Goal: Find contact information: Find contact information

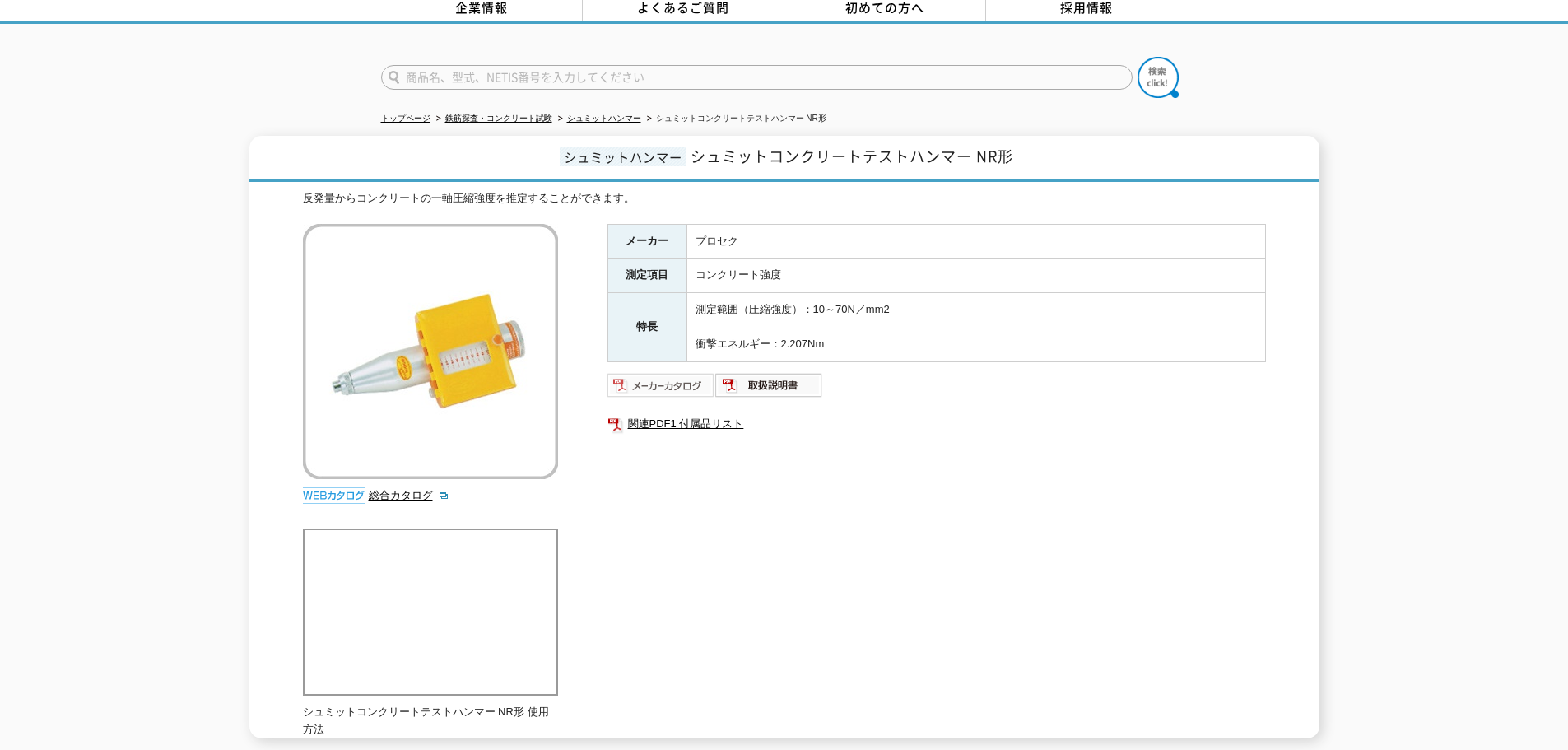
click at [676, 372] on img at bounding box center [661, 385] width 108 height 26
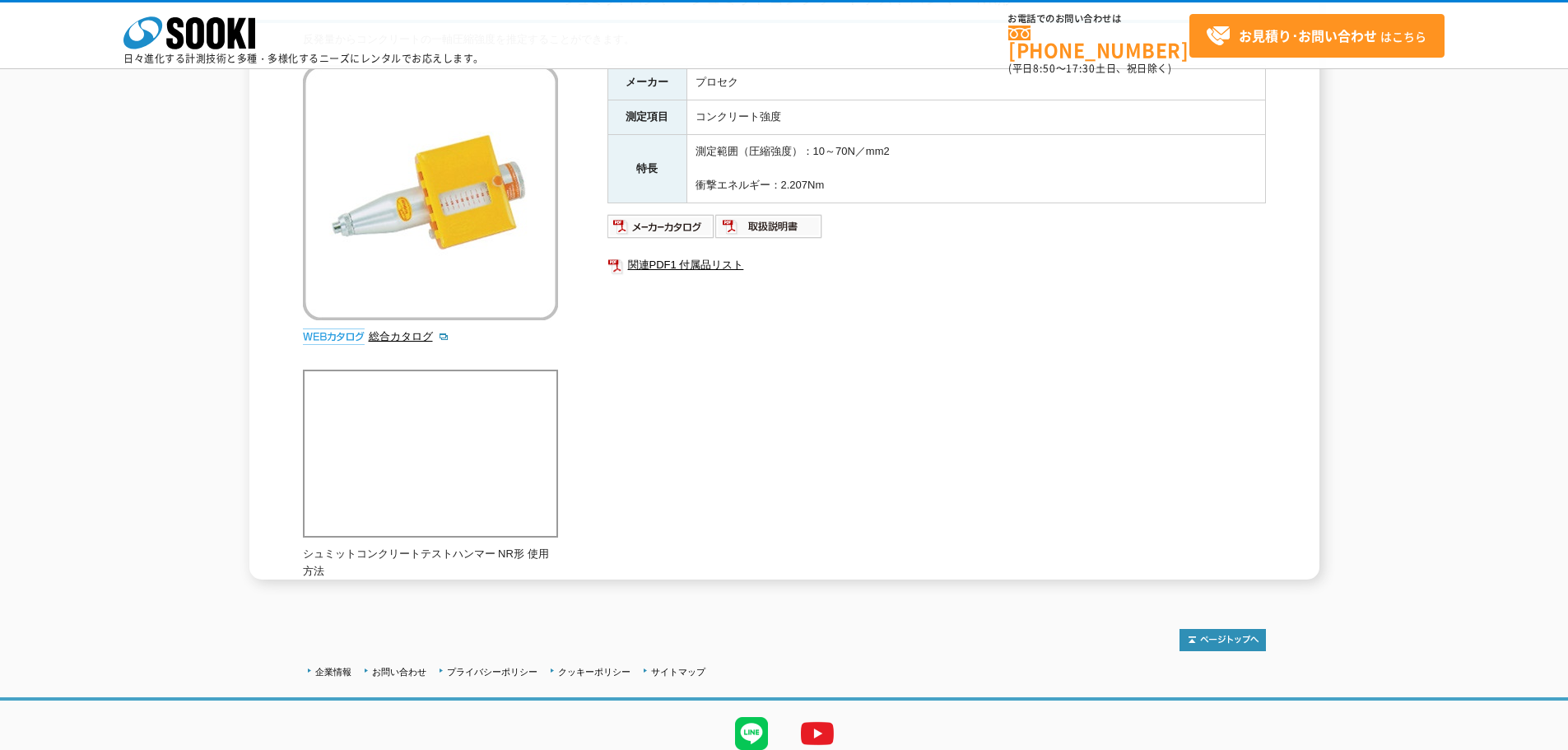
scroll to position [82, 0]
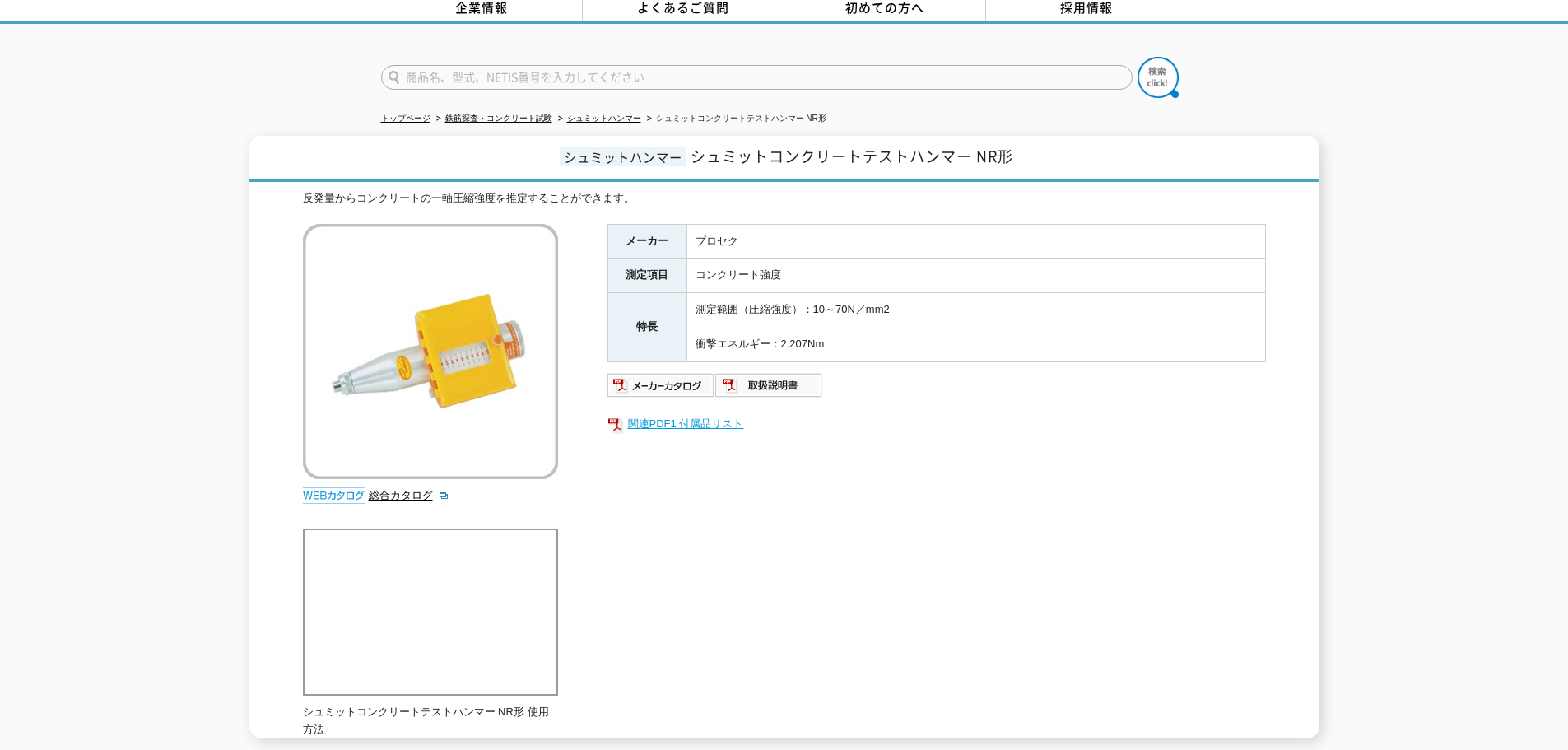
click at [641, 420] on link "関連PDF1 付属品リスト" at bounding box center [937, 424] width 659 height 22
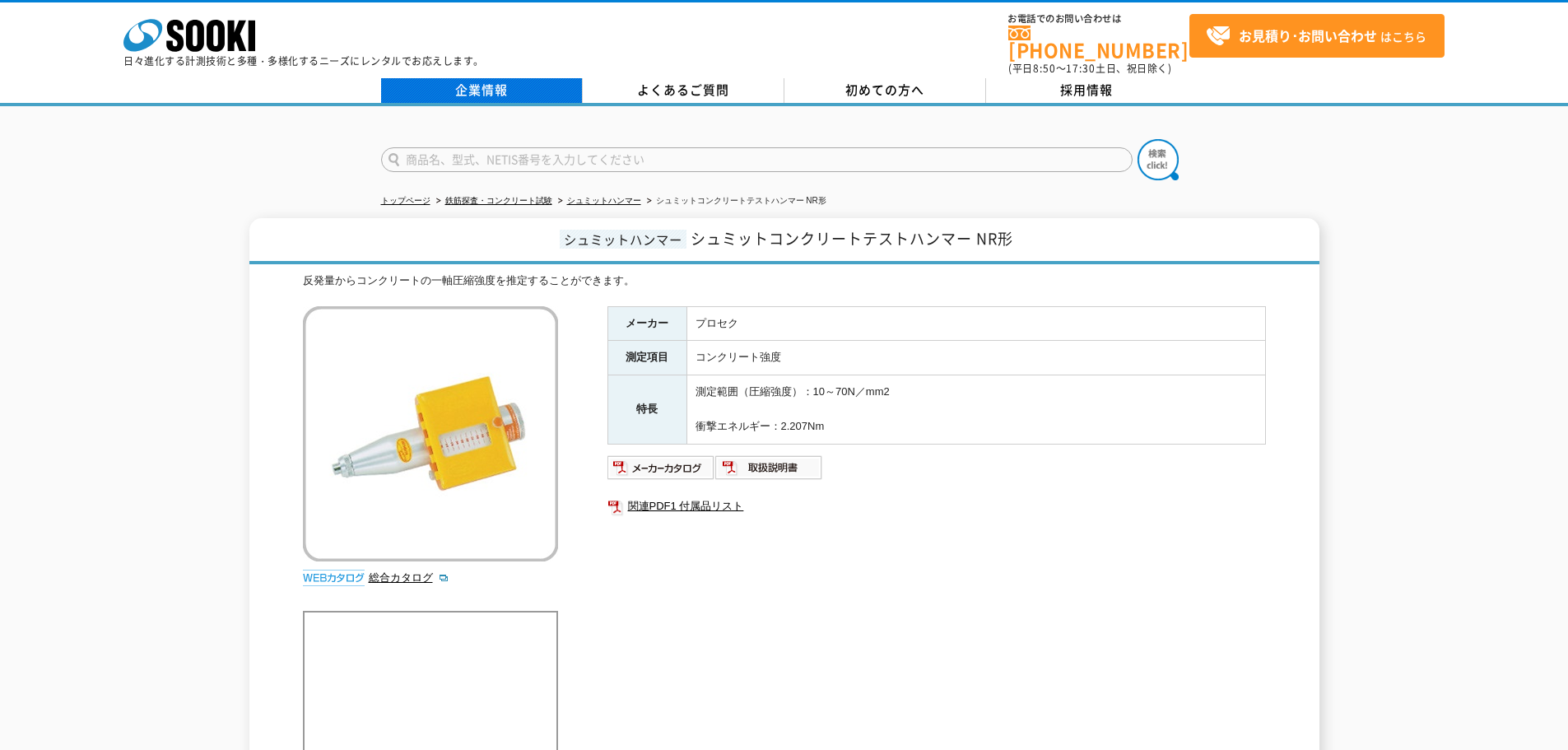
click at [493, 85] on link "企業情報" at bounding box center [482, 91] width 202 height 25
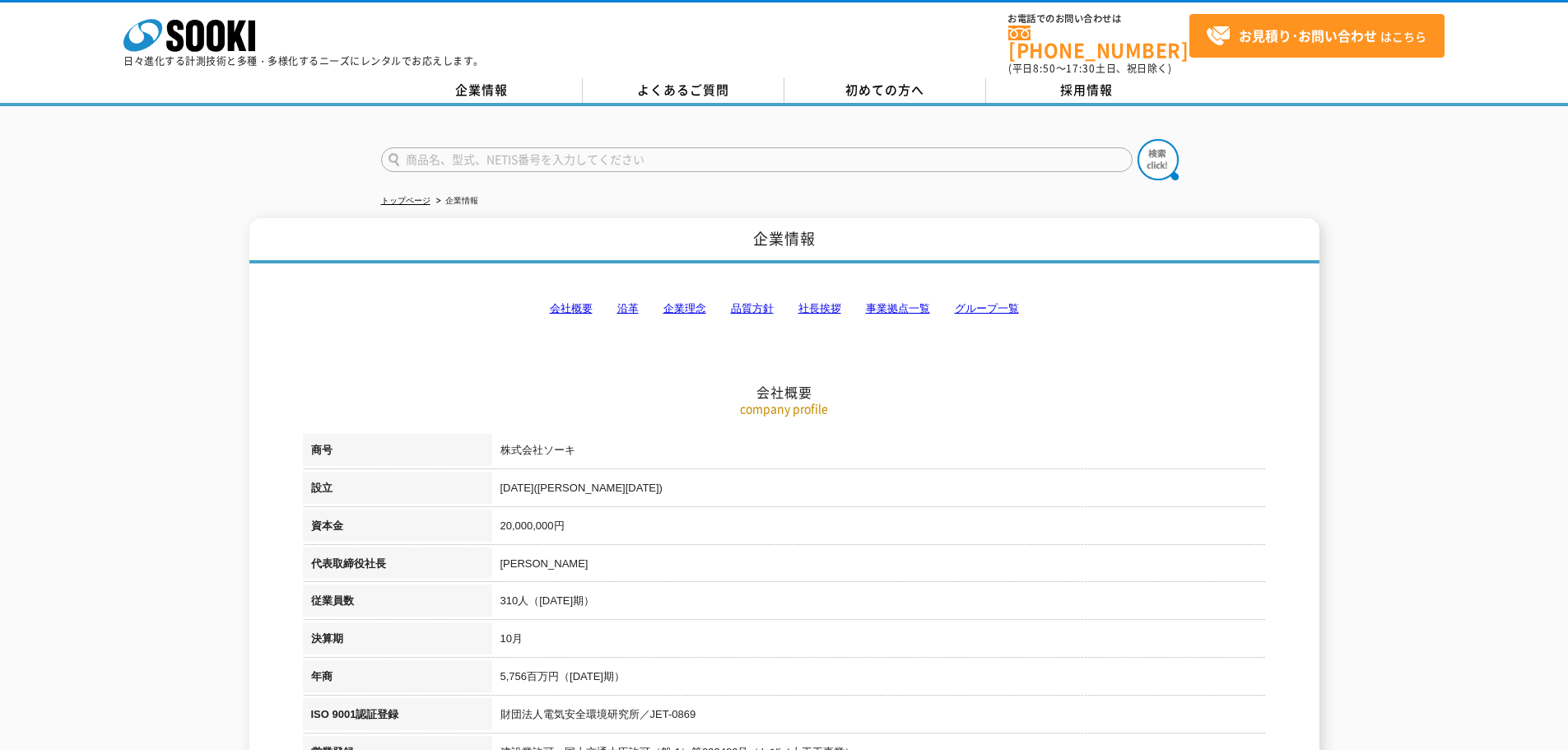
scroll to position [82, 0]
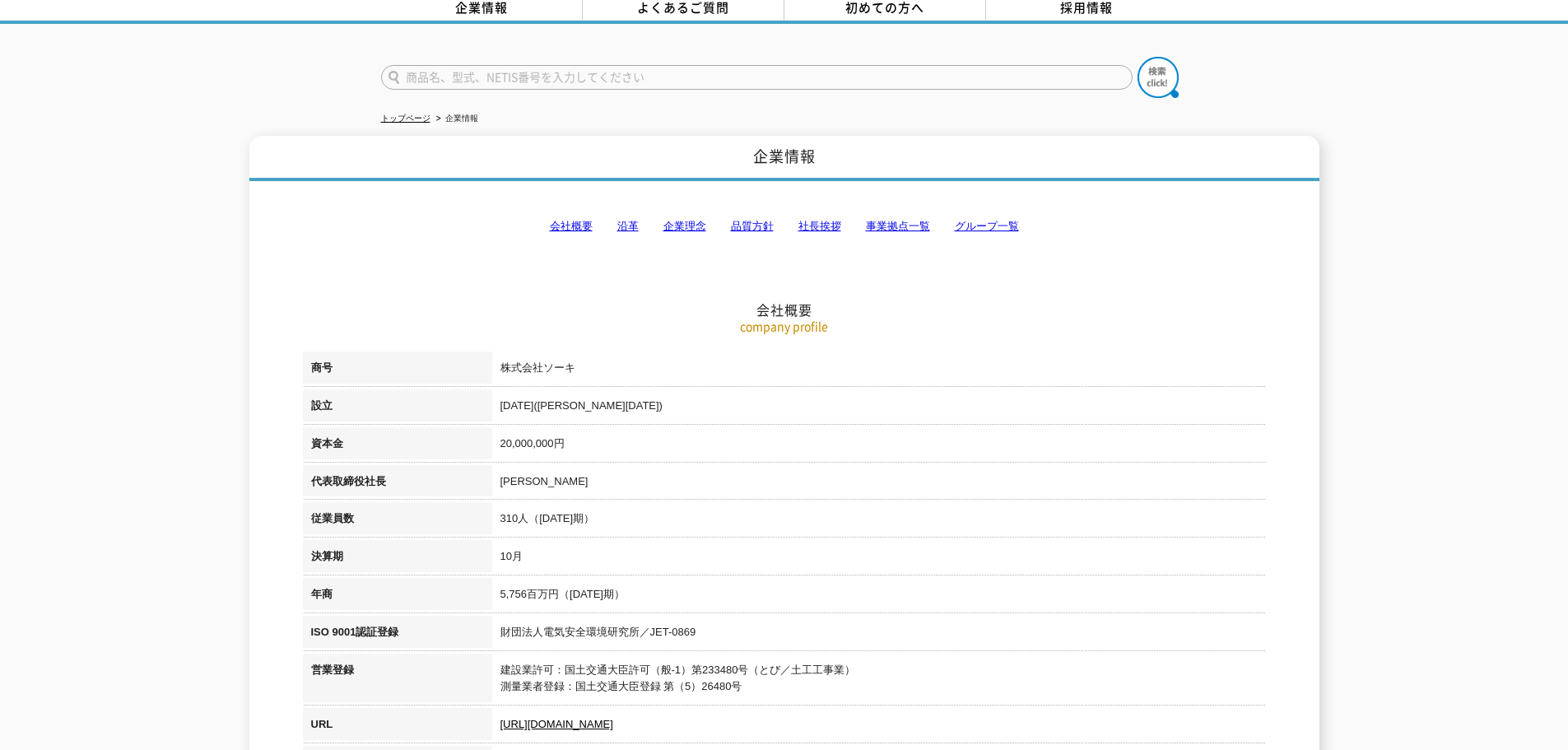
drag, startPoint x: 870, startPoint y: 327, endPoint x: 716, endPoint y: 367, distance: 159.1
click at [716, 367] on td "株式会社ソーキ" at bounding box center [879, 370] width 774 height 38
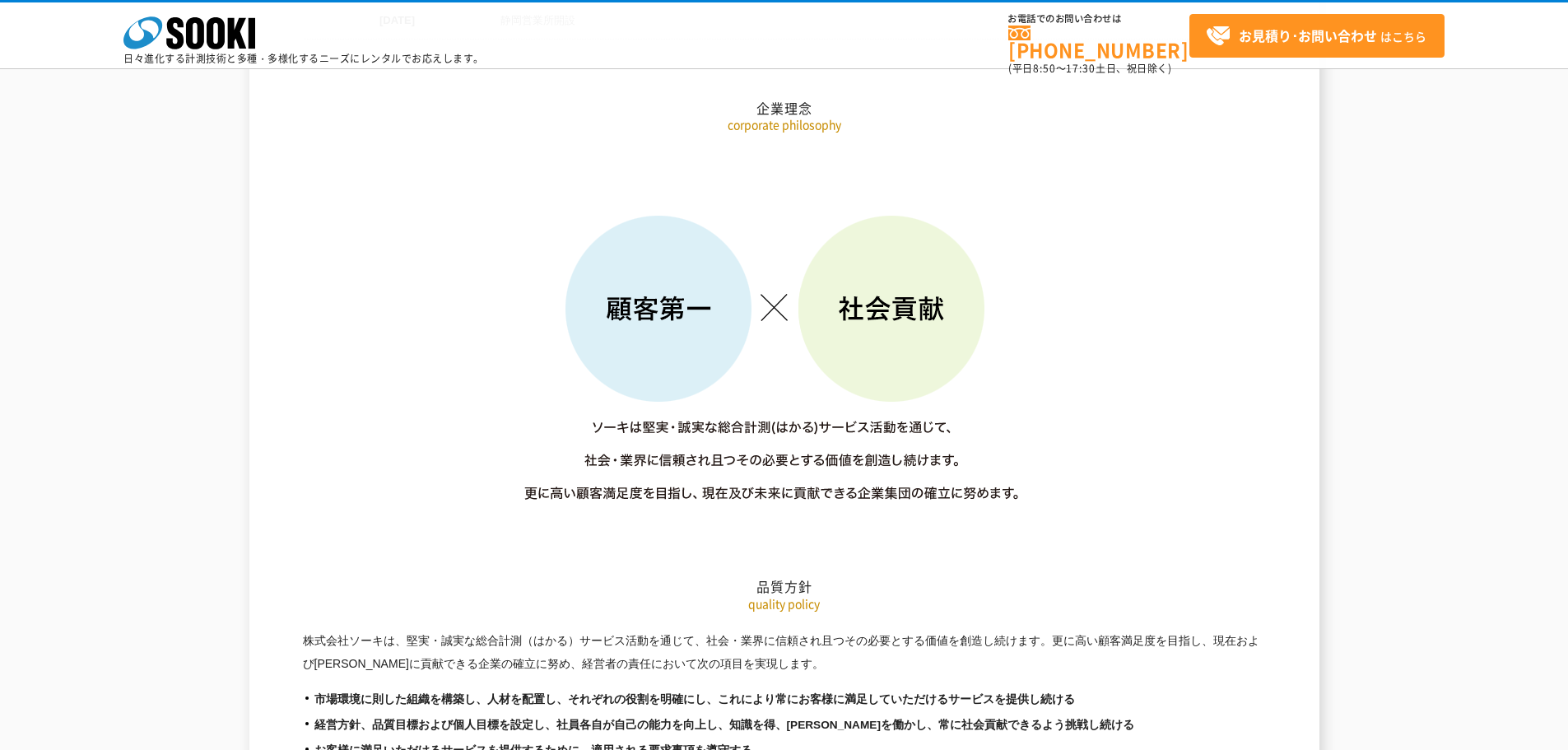
scroll to position [2304, 0]
